Goal: Transaction & Acquisition: Purchase product/service

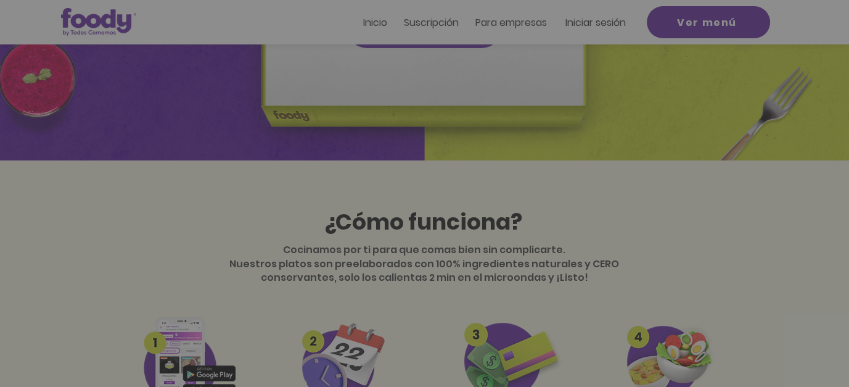
click at [540, 92] on img "Nuevos suscriptores 50% off" at bounding box center [424, 172] width 255 height 197
click at [540, 91] on icon "Volver al sitio" at bounding box center [539, 88] width 10 height 10
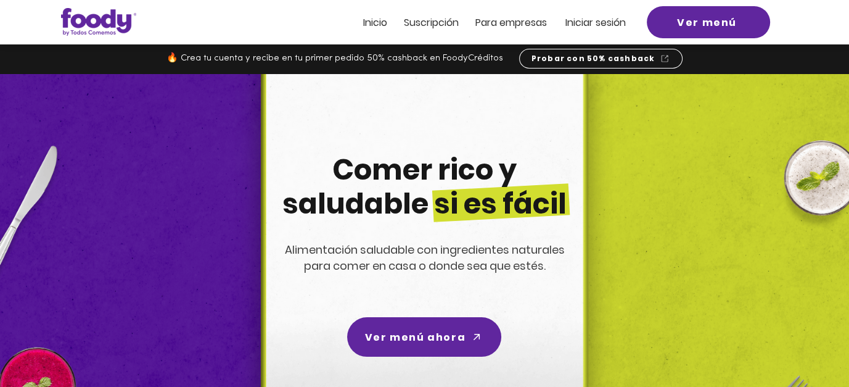
click at [177, 203] on img at bounding box center [215, 254] width 308 height 308
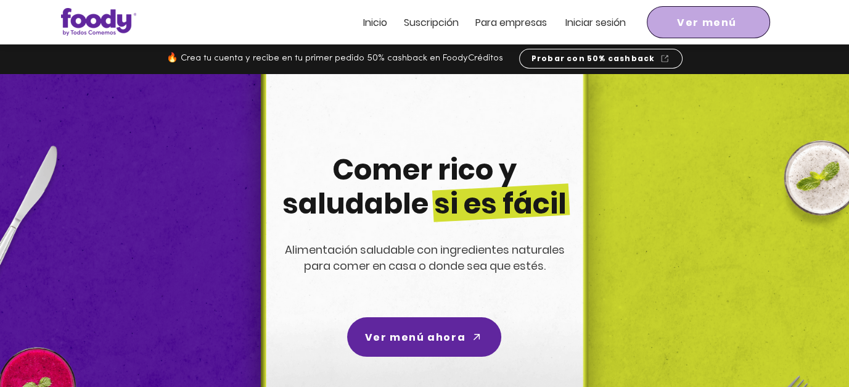
click at [684, 27] on span "Ver menú" at bounding box center [707, 22] width 60 height 15
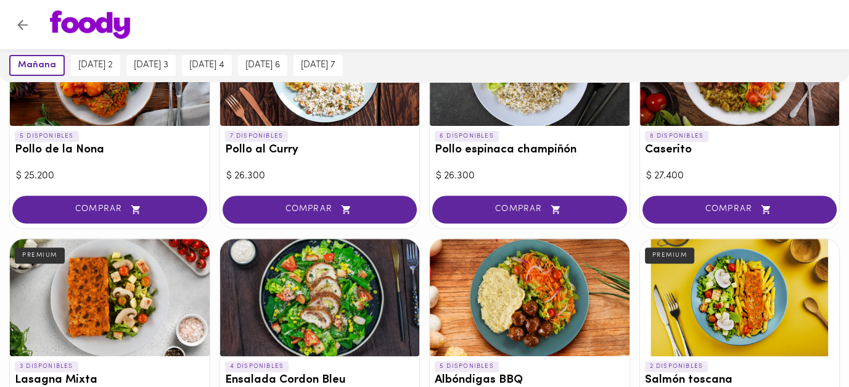
scroll to position [221, 0]
